Goal: Task Accomplishment & Management: Manage account settings

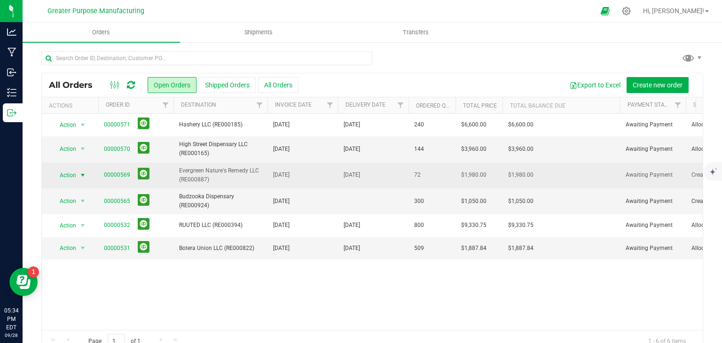
click at [85, 174] on span "select" at bounding box center [83, 176] width 8 height 8
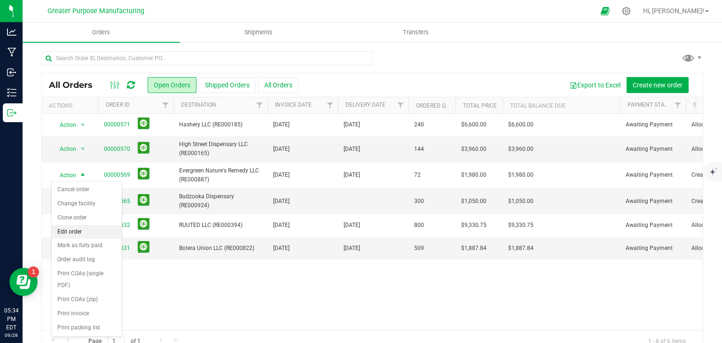
click at [76, 229] on li "Edit order" at bounding box center [87, 232] width 70 height 14
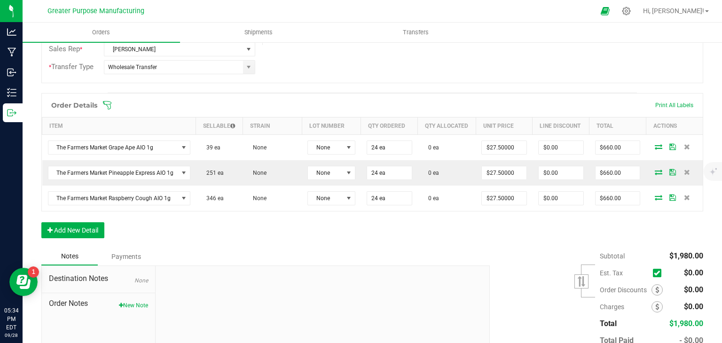
scroll to position [216, 0]
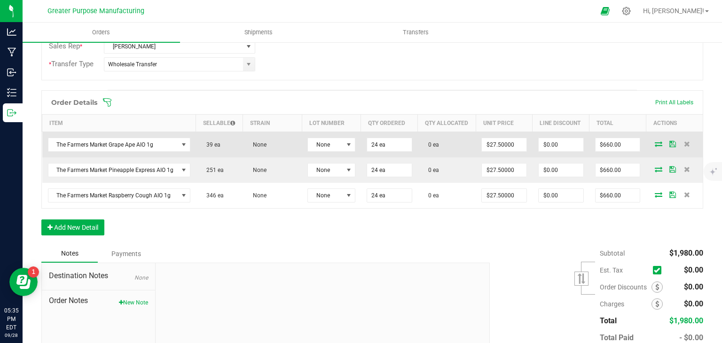
click at [655, 147] on icon at bounding box center [659, 144] width 8 height 6
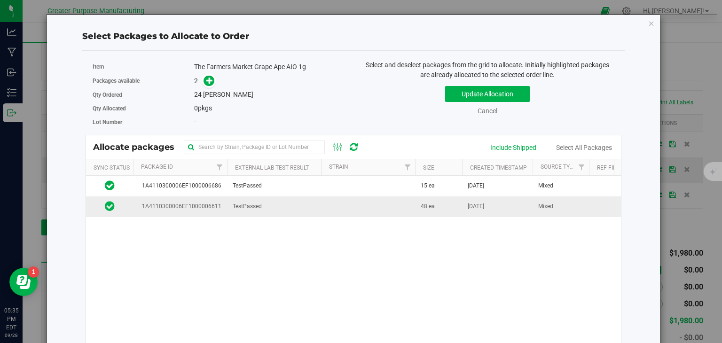
click at [326, 207] on td at bounding box center [368, 207] width 94 height 20
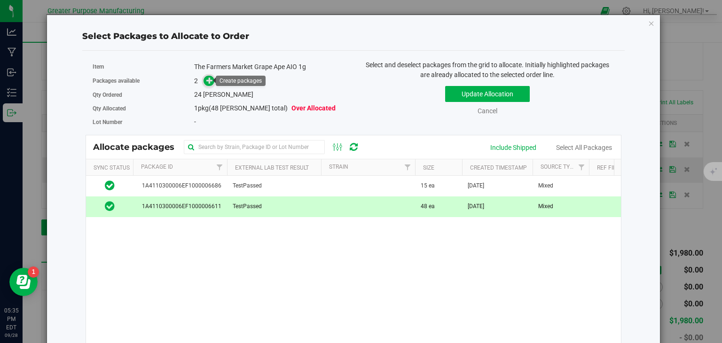
click at [208, 79] on icon at bounding box center [209, 80] width 7 height 7
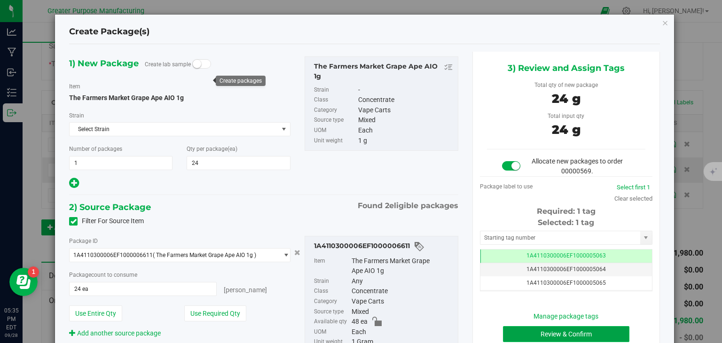
click at [559, 330] on button "Review & Confirm" at bounding box center [566, 334] width 126 height 16
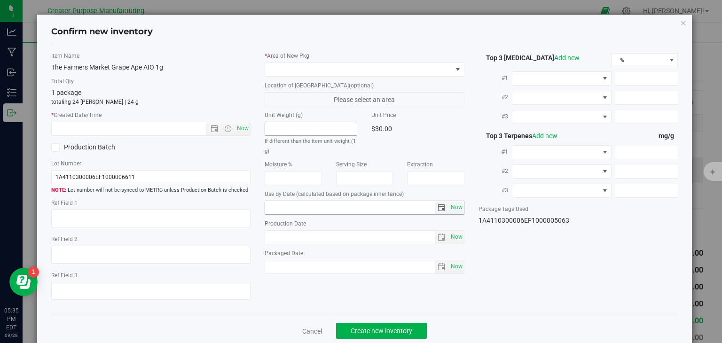
type input "[DATE]"
click at [237, 128] on span "Now" at bounding box center [243, 129] width 16 height 14
type input "[DATE] 5:35 PM"
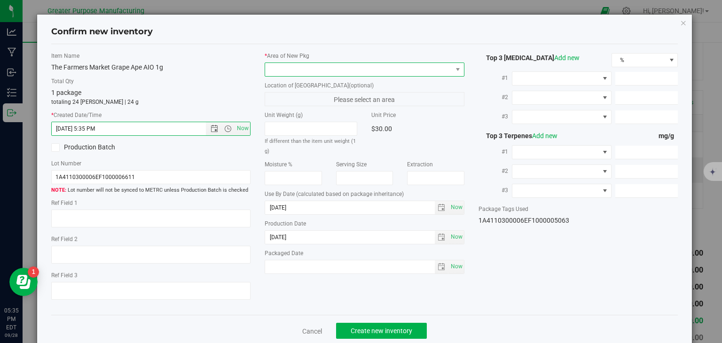
click at [293, 73] on span at bounding box center [358, 69] width 187 height 13
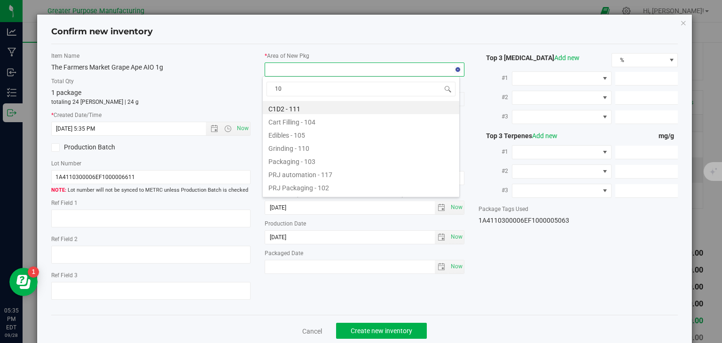
type input "108"
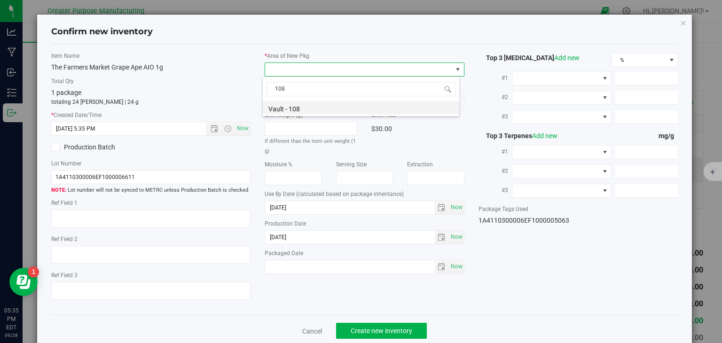
click at [340, 111] on li "Vault - 108" at bounding box center [361, 107] width 197 height 13
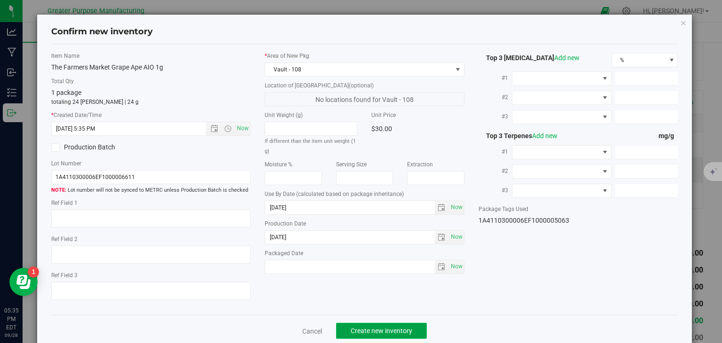
click at [373, 333] on span "Create new inventory" at bounding box center [382, 331] width 62 height 8
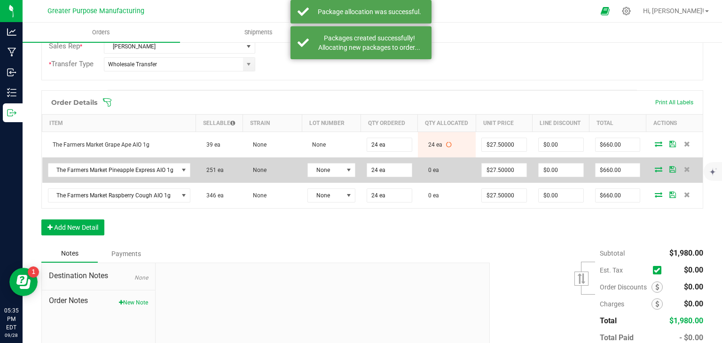
click at [655, 172] on icon at bounding box center [659, 169] width 8 height 6
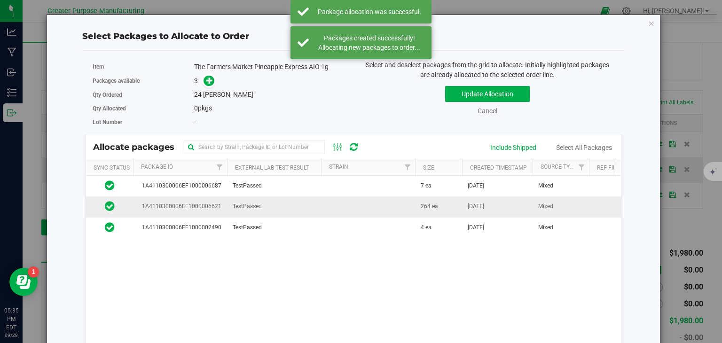
click at [413, 206] on td at bounding box center [368, 207] width 94 height 21
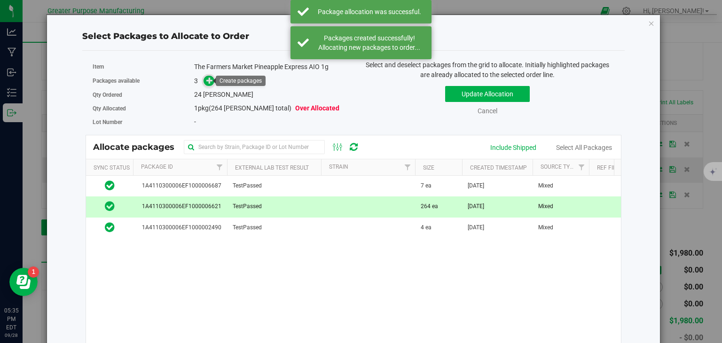
click at [207, 79] on icon at bounding box center [209, 80] width 7 height 7
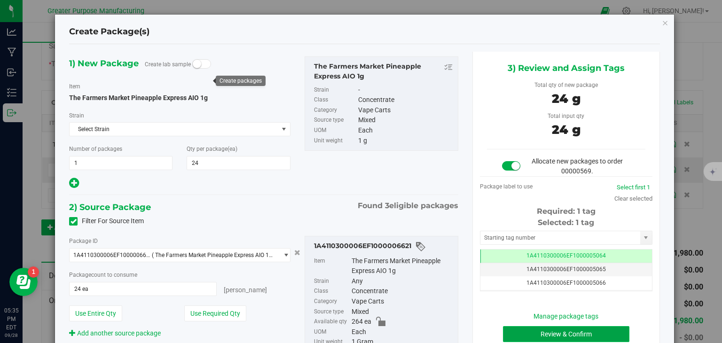
click at [552, 331] on button "Review & Confirm" at bounding box center [566, 334] width 126 height 16
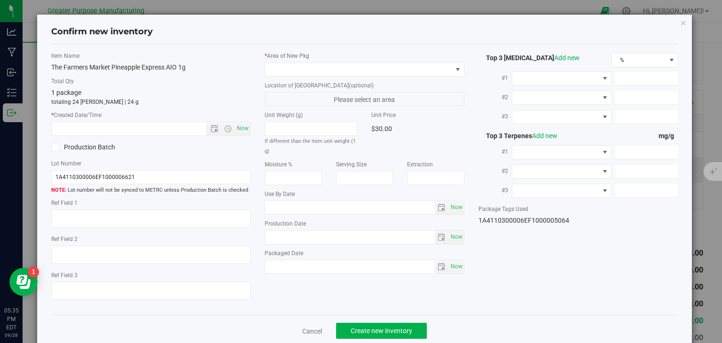
type input "[DATE]"
click at [238, 128] on span "Now" at bounding box center [243, 129] width 16 height 14
type input "[DATE] 5:35 PM"
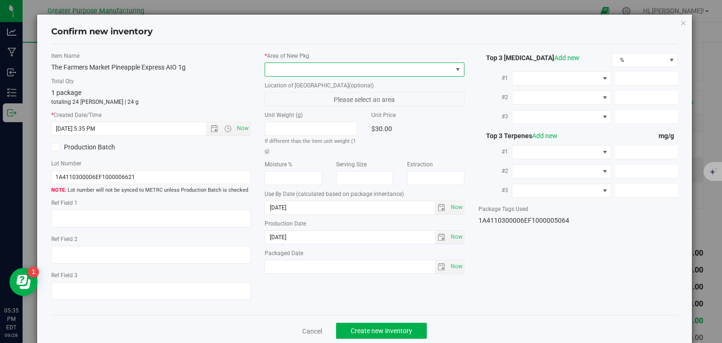
click at [290, 70] on span at bounding box center [358, 69] width 187 height 13
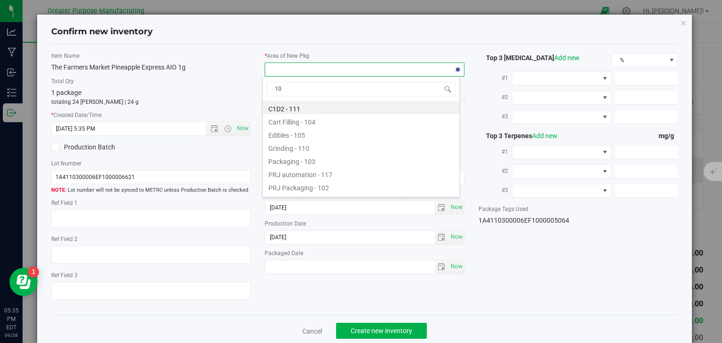
type input "108"
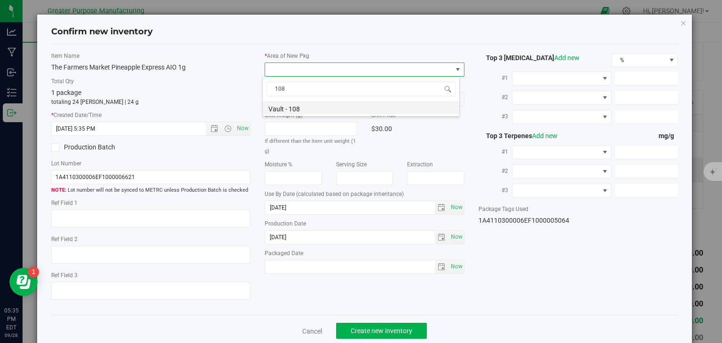
click at [281, 110] on li "Vault - 108" at bounding box center [361, 107] width 197 height 13
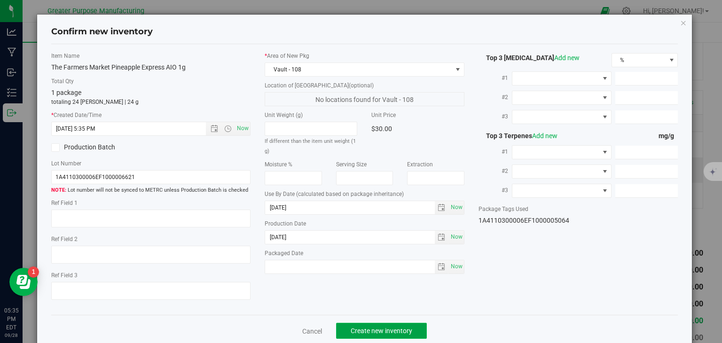
click at [362, 328] on span "Create new inventory" at bounding box center [382, 331] width 62 height 8
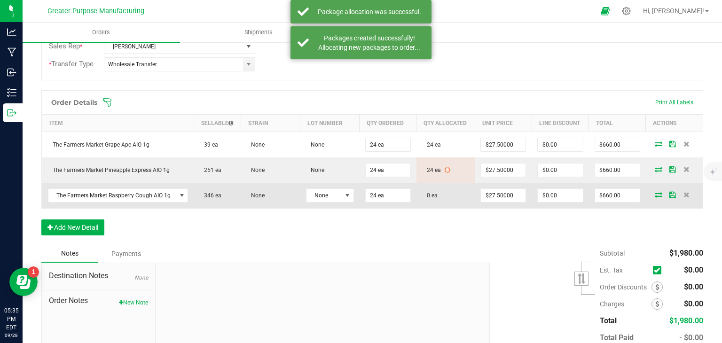
click at [655, 193] on icon at bounding box center [659, 195] width 8 height 6
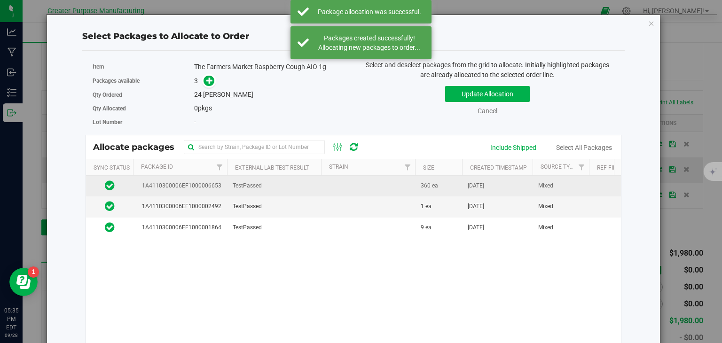
click at [353, 190] on td at bounding box center [368, 186] width 94 height 21
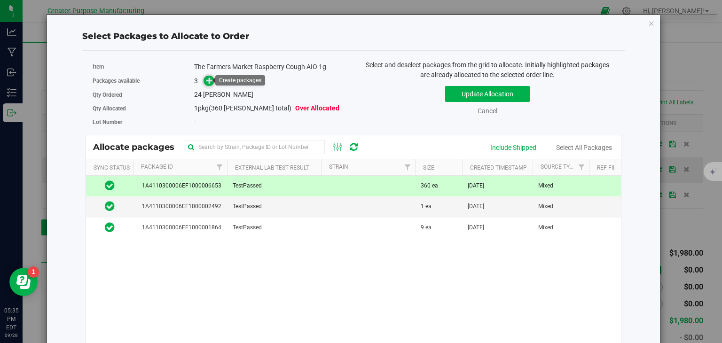
click at [206, 77] on icon at bounding box center [209, 80] width 7 height 7
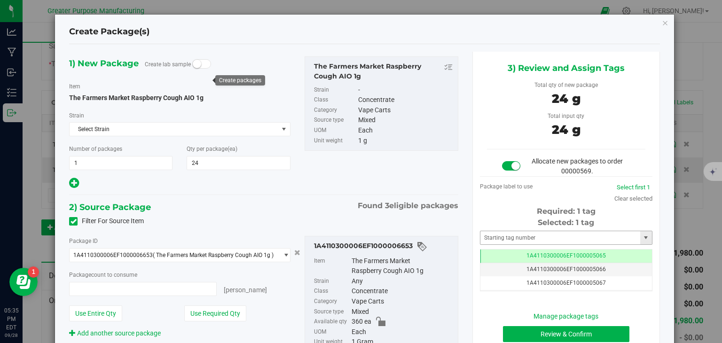
type input "24 ea"
click at [583, 330] on button "Review & Confirm" at bounding box center [566, 334] width 126 height 16
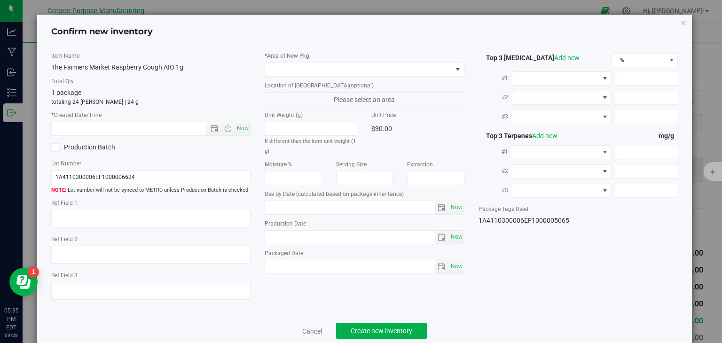
type input "[DATE]"
click at [239, 125] on span "Now" at bounding box center [243, 129] width 16 height 14
type input "[DATE] 5:35 PM"
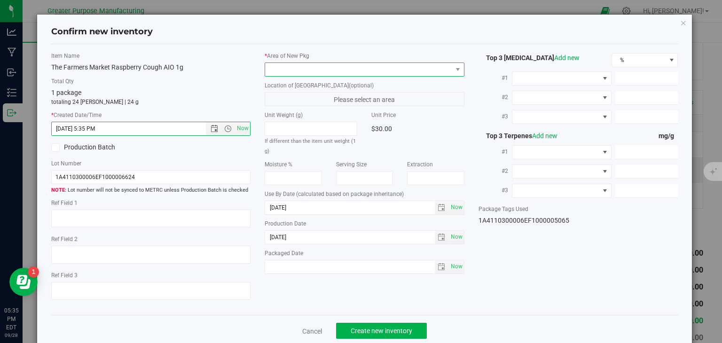
click at [319, 69] on span at bounding box center [358, 69] width 187 height 13
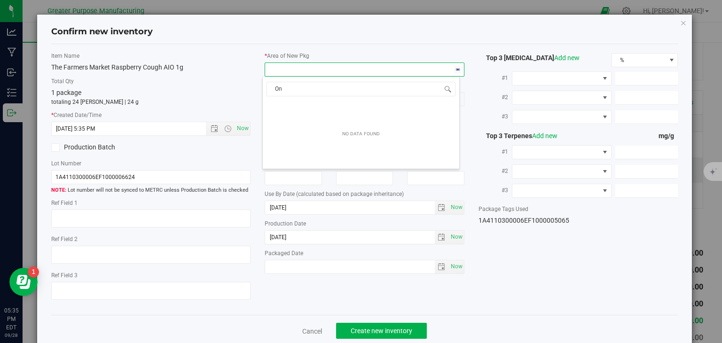
type input "O"
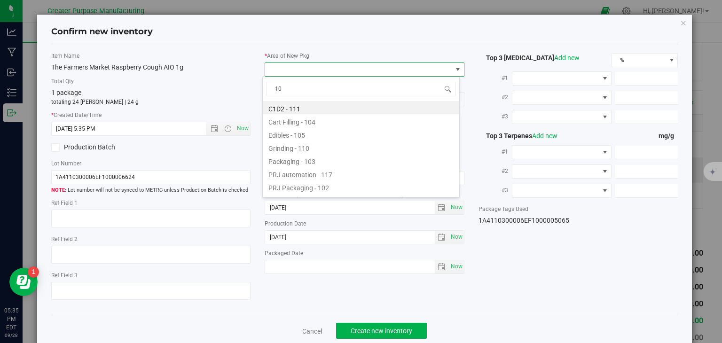
type input "108"
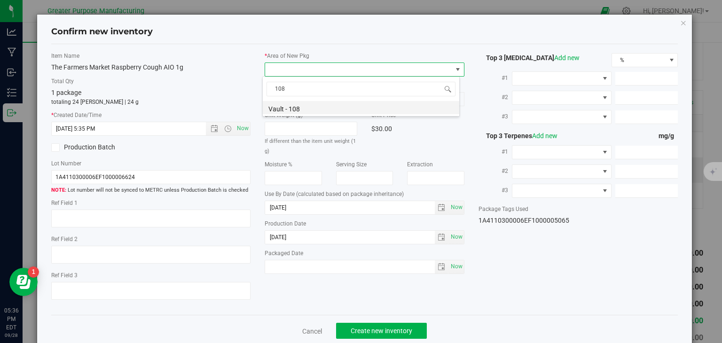
click at [315, 111] on li "Vault - 108" at bounding box center [361, 107] width 197 height 13
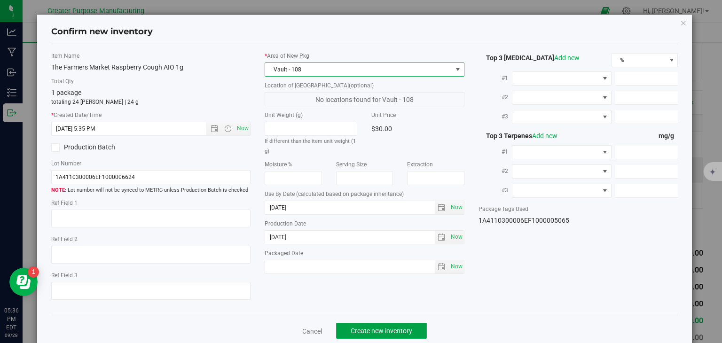
click at [381, 327] on span "Create new inventory" at bounding box center [382, 331] width 62 height 8
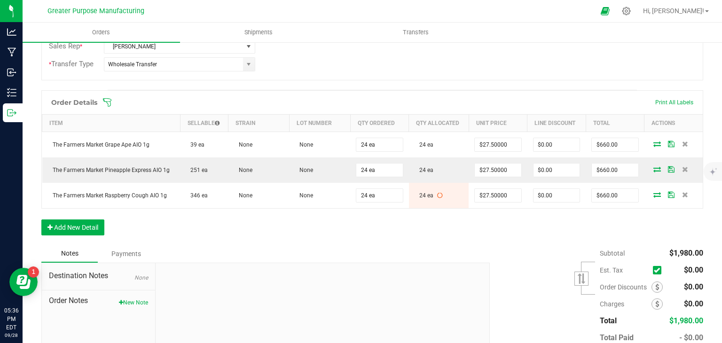
click at [484, 256] on div "Subtotal $1,980.00 Est. Tax" at bounding box center [593, 304] width 221 height 119
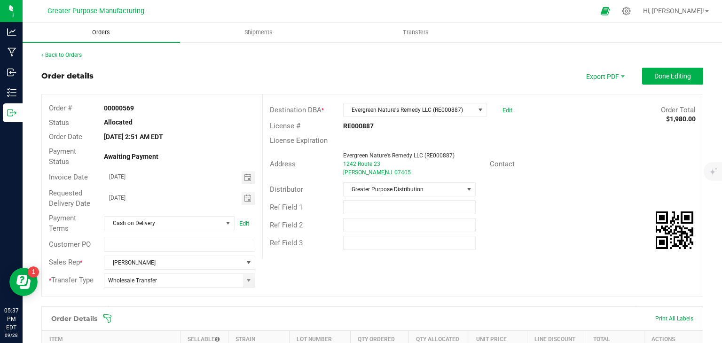
click at [107, 33] on span "Orders" at bounding box center [100, 32] width 43 height 8
